Goal: Check status

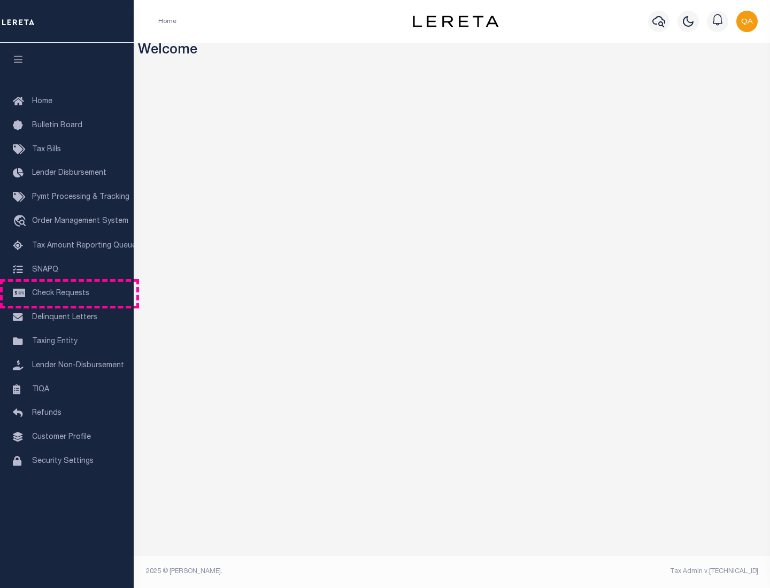
click at [67, 294] on span "Check Requests" at bounding box center [60, 293] width 57 height 7
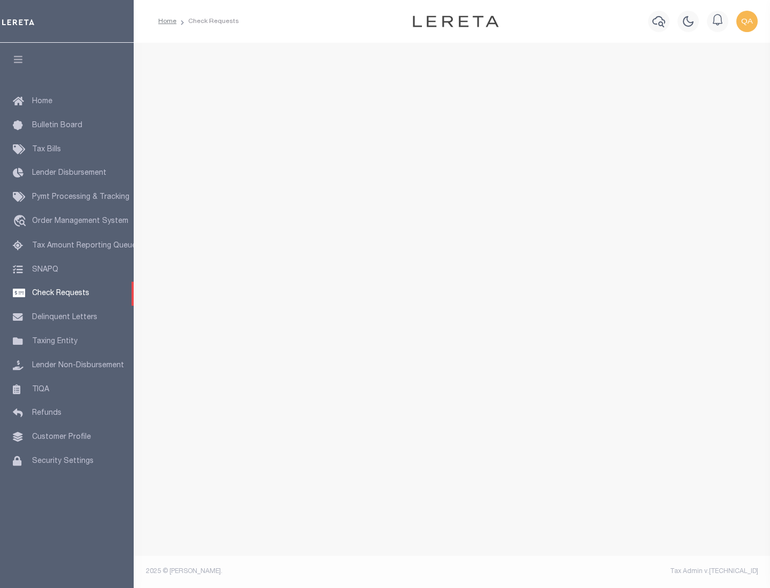
select select "50"
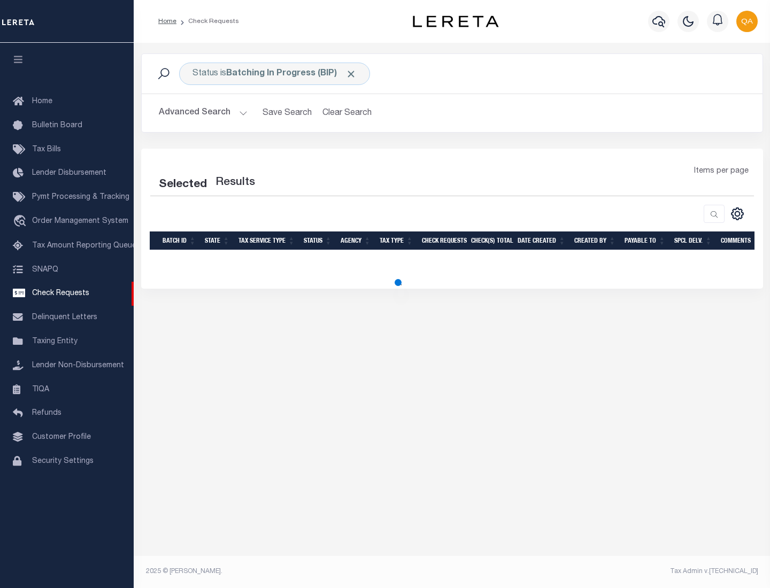
select select "50"
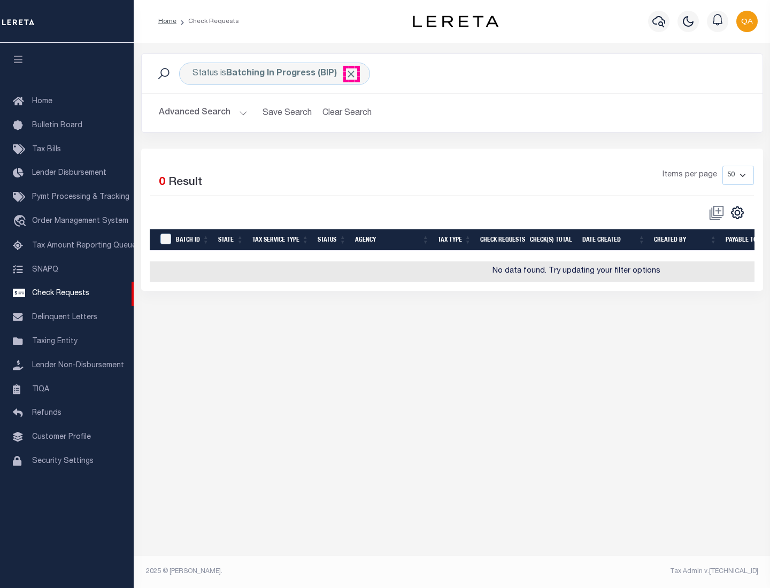
click at [351, 74] on span "Click to Remove" at bounding box center [351, 73] width 11 height 11
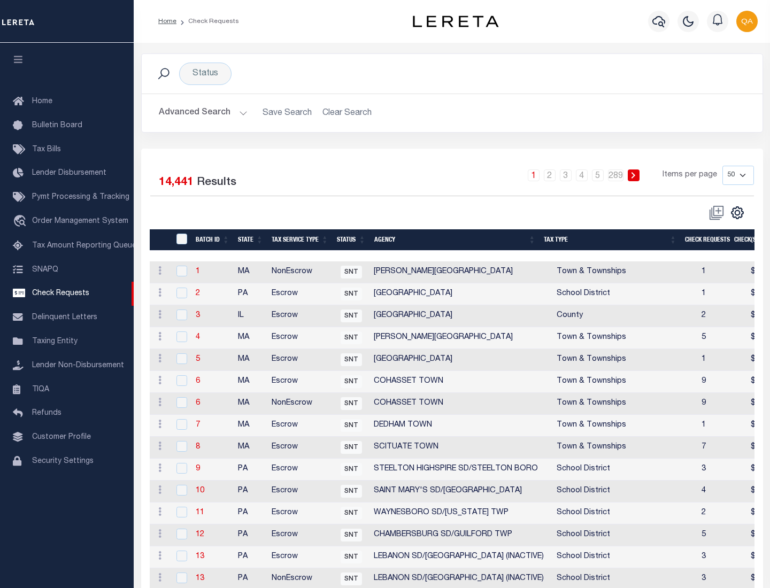
scroll to position [516, 0]
